Goal: Task Accomplishment & Management: Manage account settings

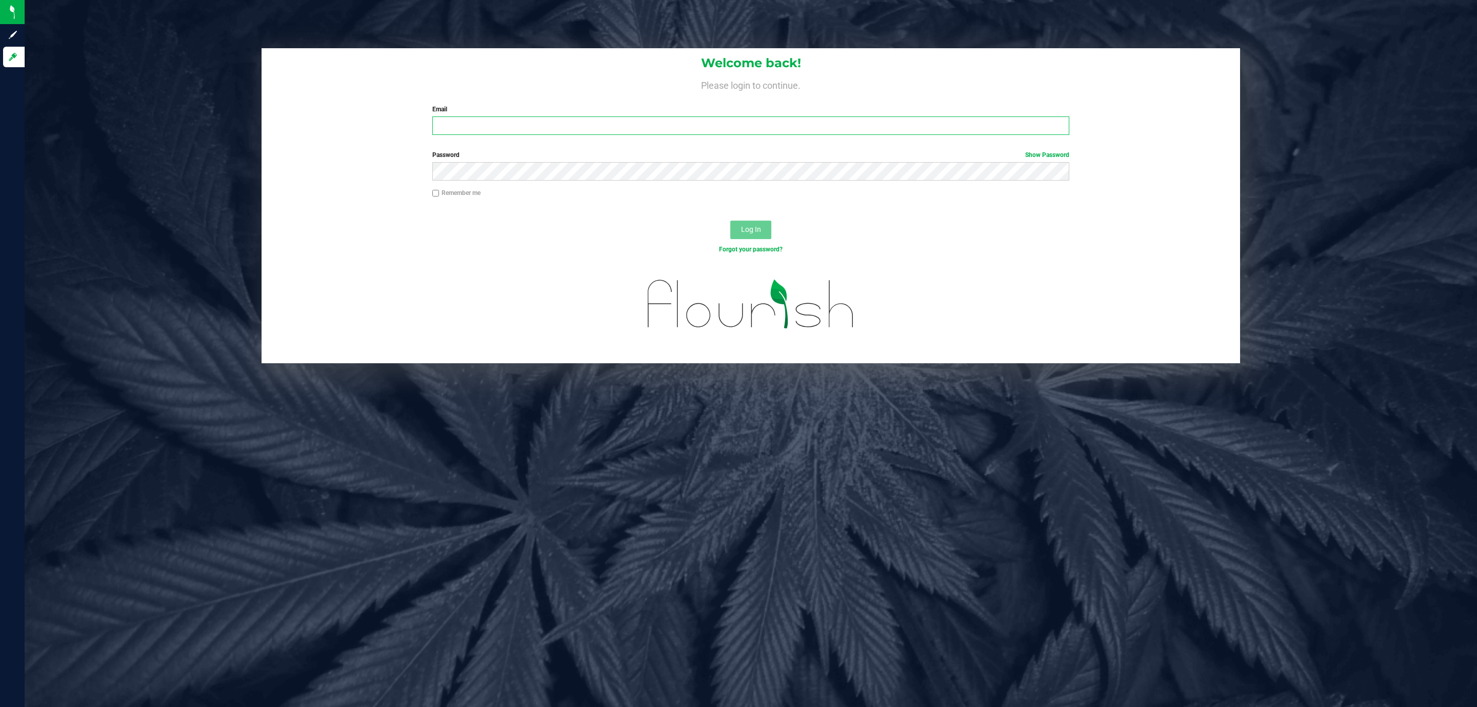
click at [438, 128] on input "Email" at bounding box center [750, 125] width 637 height 18
type input "[EMAIL_ADDRESS][DOMAIN_NAME]"
click at [730, 221] on button "Log In" at bounding box center [750, 230] width 41 height 18
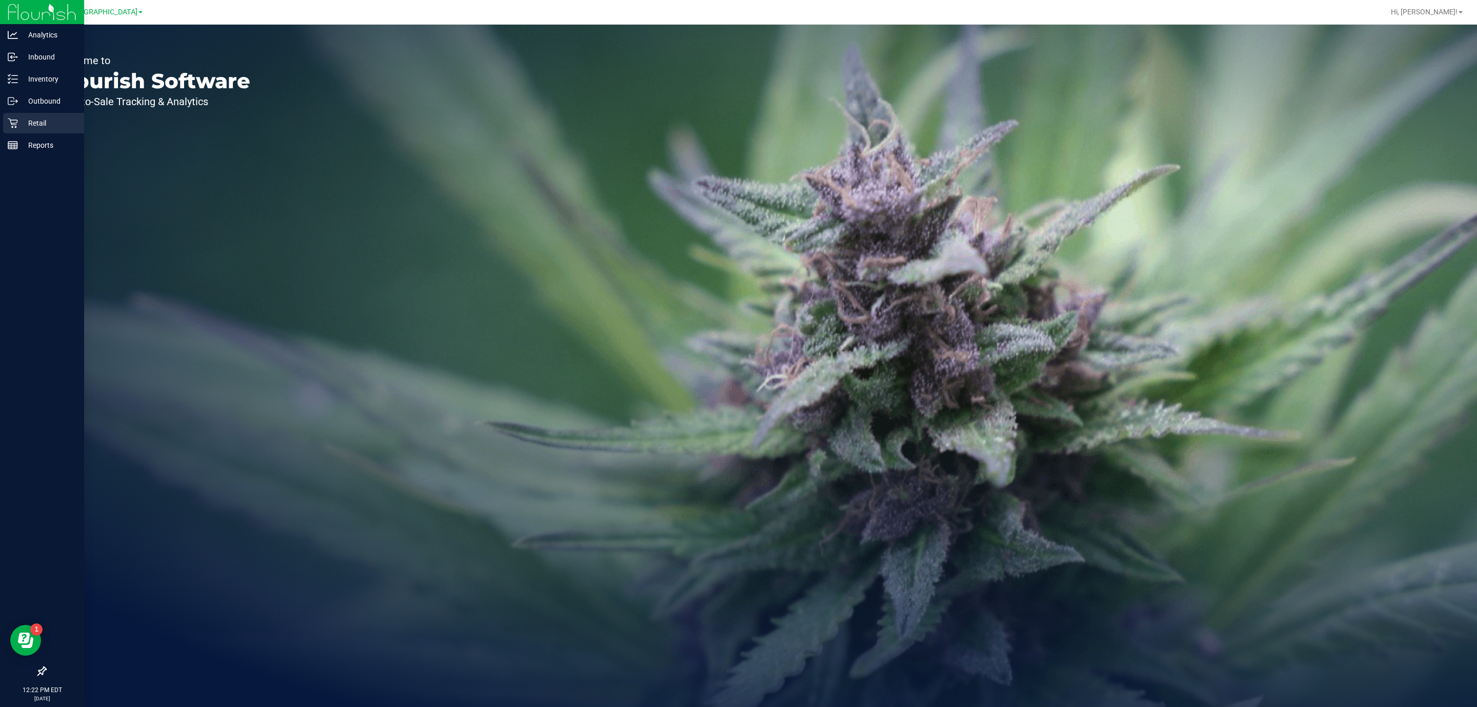
click at [14, 125] on icon at bounding box center [13, 123] width 10 height 10
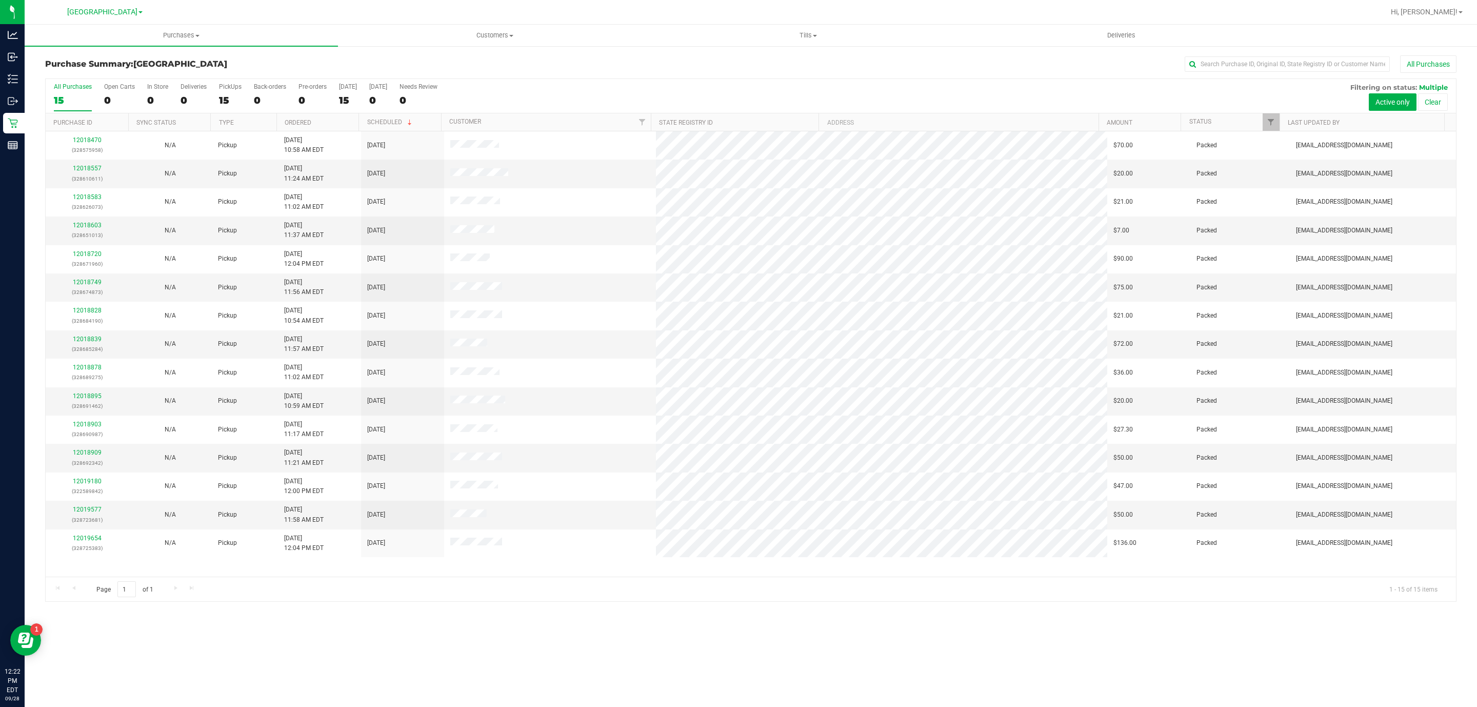
click at [697, 60] on div "All Purchases" at bounding box center [986, 63] width 941 height 17
click at [804, 33] on span "Tills" at bounding box center [808, 35] width 312 height 9
click at [802, 65] on li "Manage tills" at bounding box center [807, 62] width 313 height 12
